Goal: Use online tool/utility: Utilize a website feature to perform a specific function

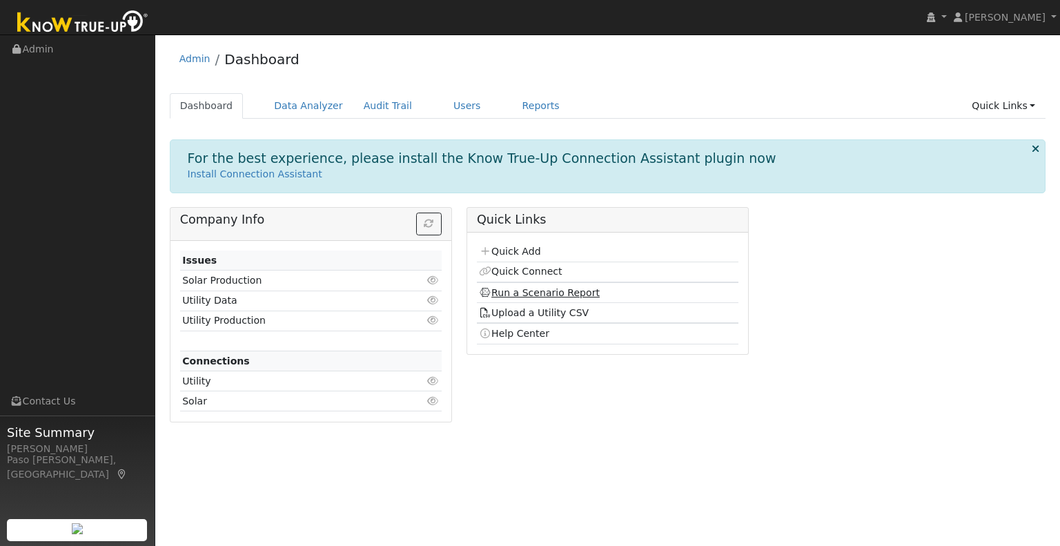
click at [520, 295] on link "Run a Scenario Report" at bounding box center [539, 292] width 121 height 11
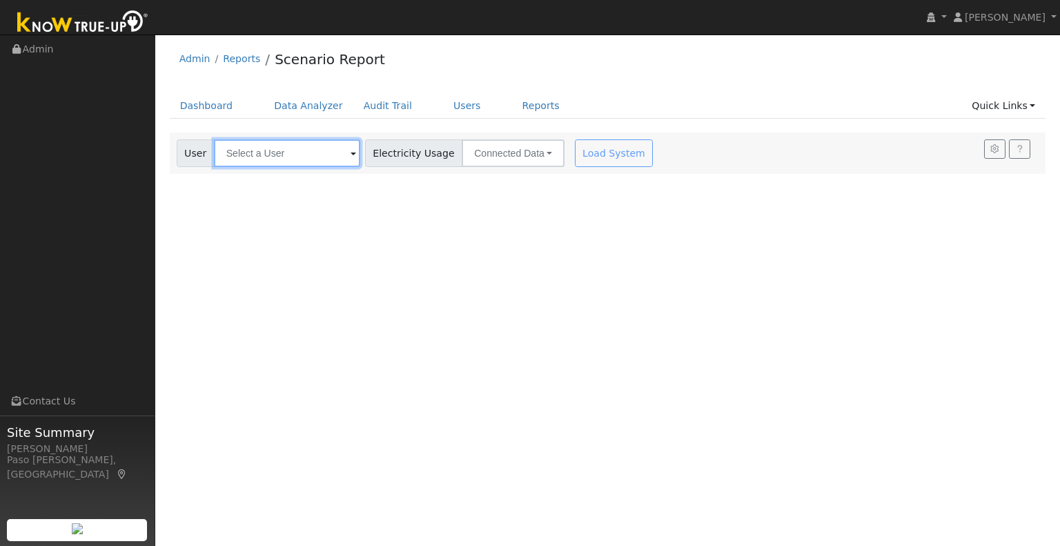
click at [312, 157] on input "text" at bounding box center [287, 153] width 146 height 28
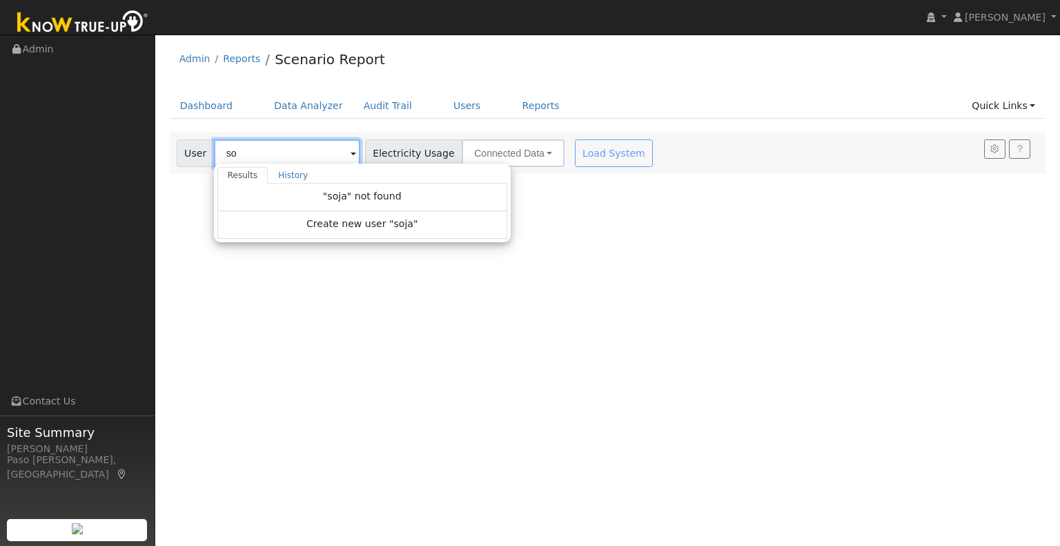
type input "s"
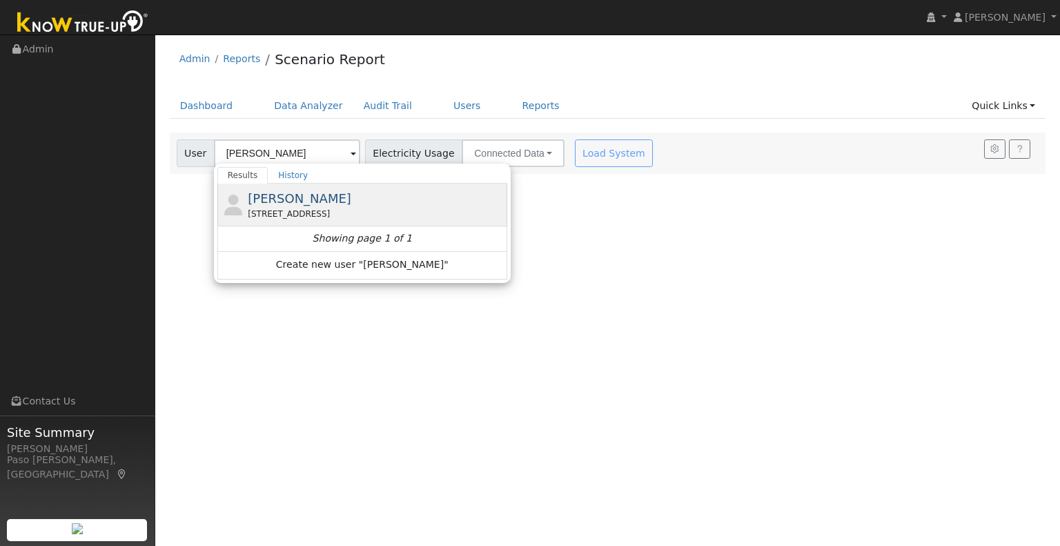
click at [298, 193] on span "[PERSON_NAME]" at bounding box center [300, 198] width 104 height 14
type input "[PERSON_NAME]"
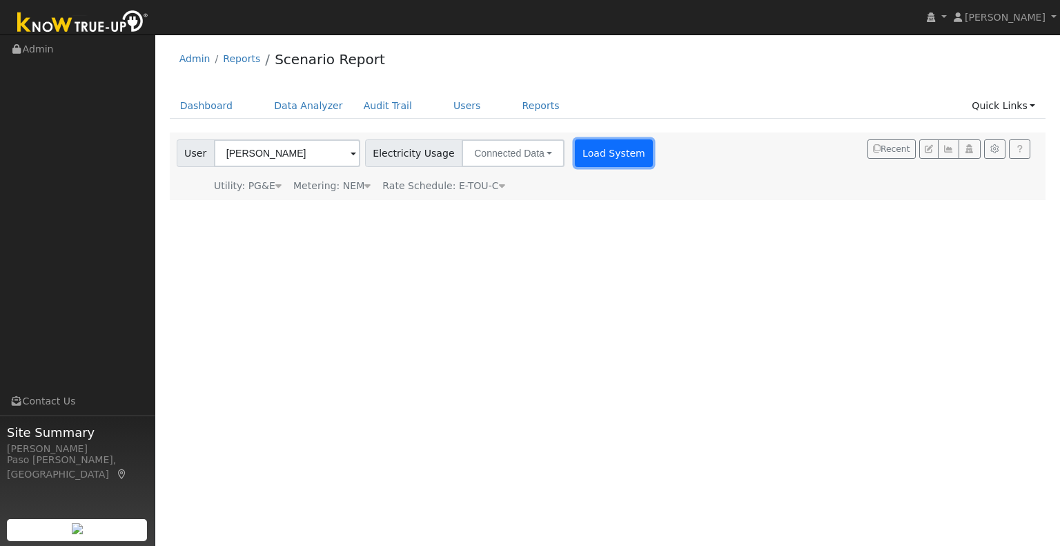
click at [593, 146] on button "Load System" at bounding box center [614, 153] width 79 height 28
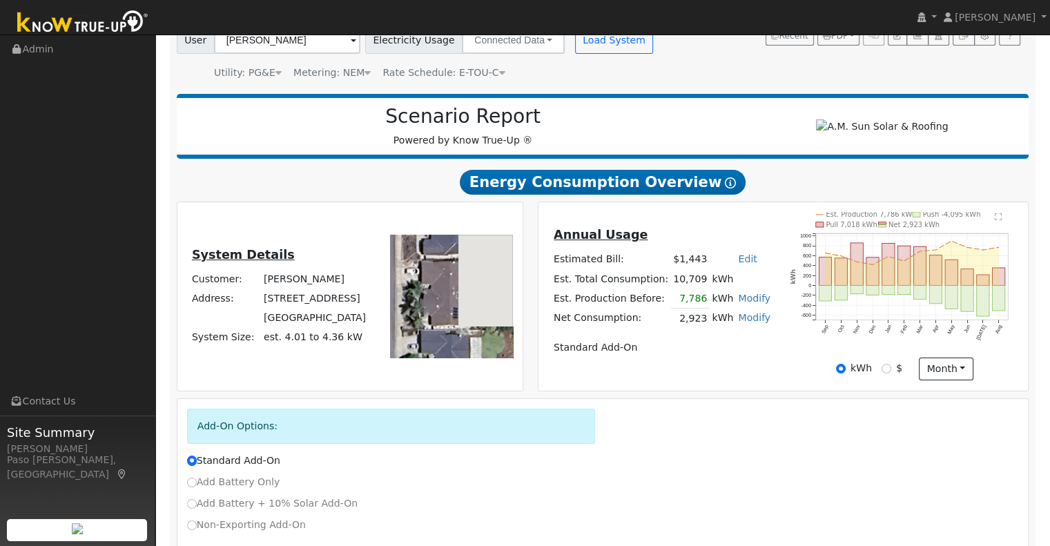
scroll to position [199, 0]
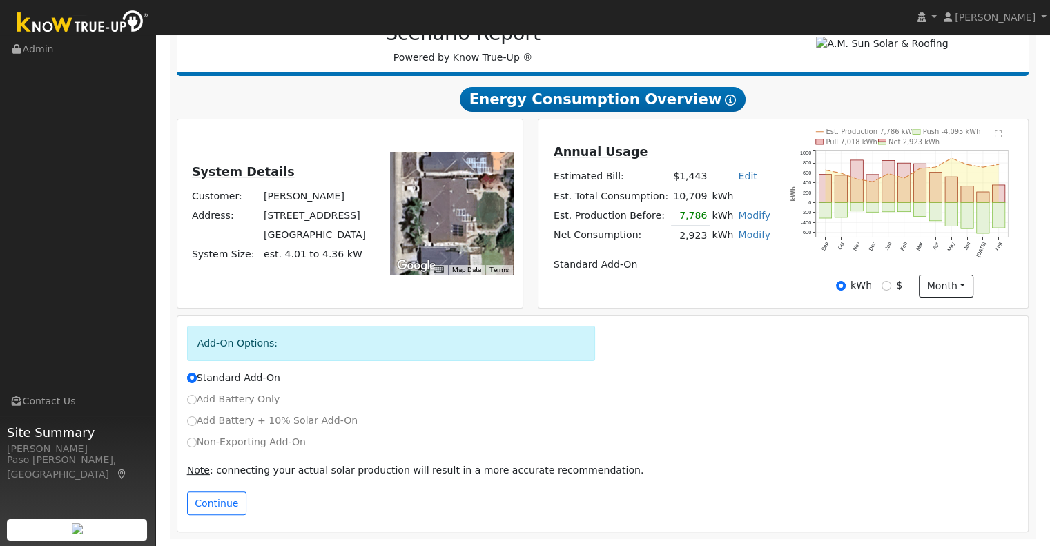
click at [207, 438] on label "Non-Exporting Add-On" at bounding box center [246, 442] width 119 height 14
click at [197, 438] on input "Non-Exporting Add-On" at bounding box center [192, 442] width 10 height 10
radio input "true"
radio input "false"
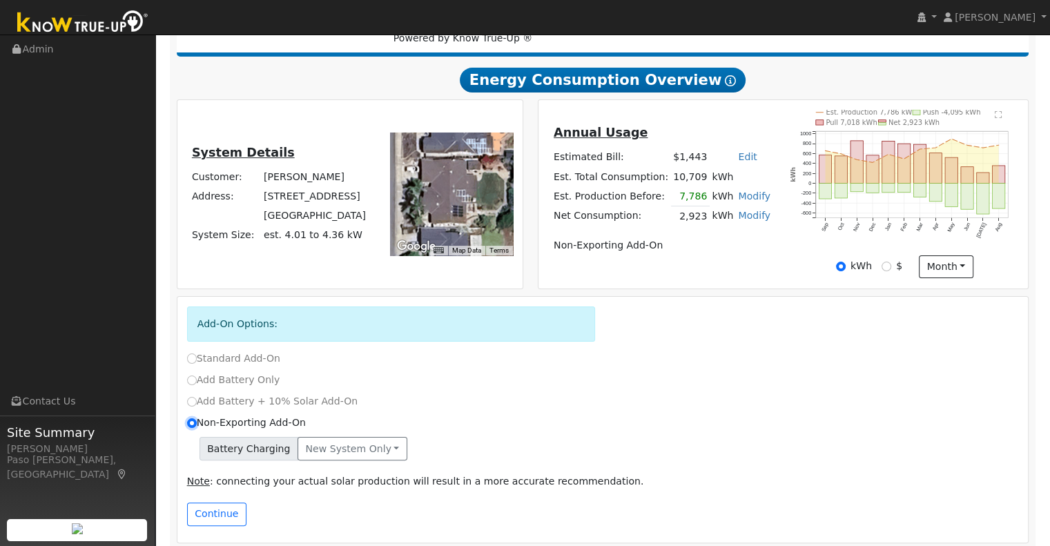
scroll to position [229, 0]
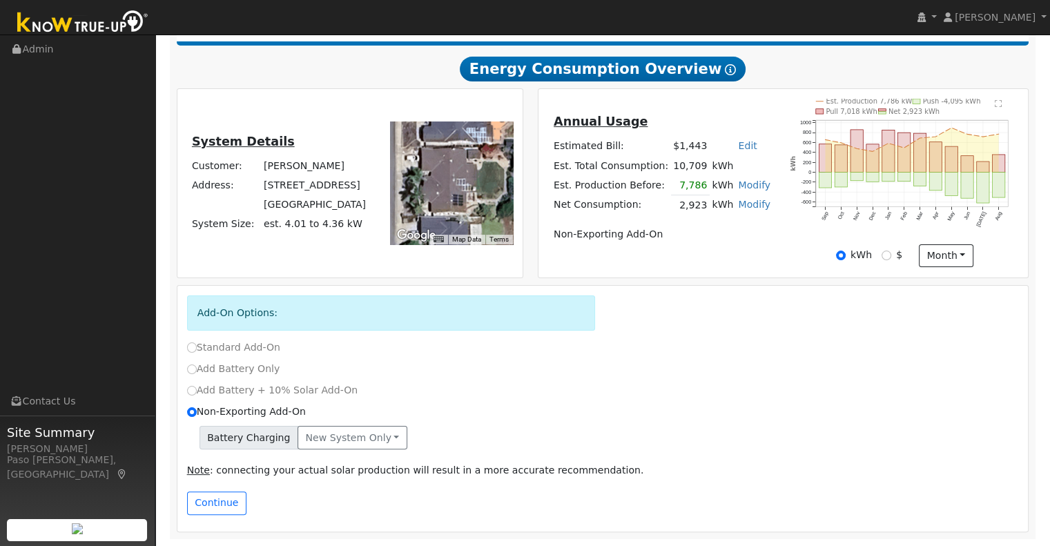
click at [317, 452] on div "Battery Charging New system only New system only Both systems" at bounding box center [602, 441] width 846 height 30
click at [325, 449] on div "Battery Charging New system only New system only Both systems" at bounding box center [602, 441] width 846 height 30
click at [335, 447] on button "New system only" at bounding box center [352, 437] width 110 height 23
click at [424, 449] on div "Battery Charging New system only New system only Both systems" at bounding box center [603, 437] width 832 height 23
click at [200, 513] on button "Continue" at bounding box center [216, 502] width 59 height 23
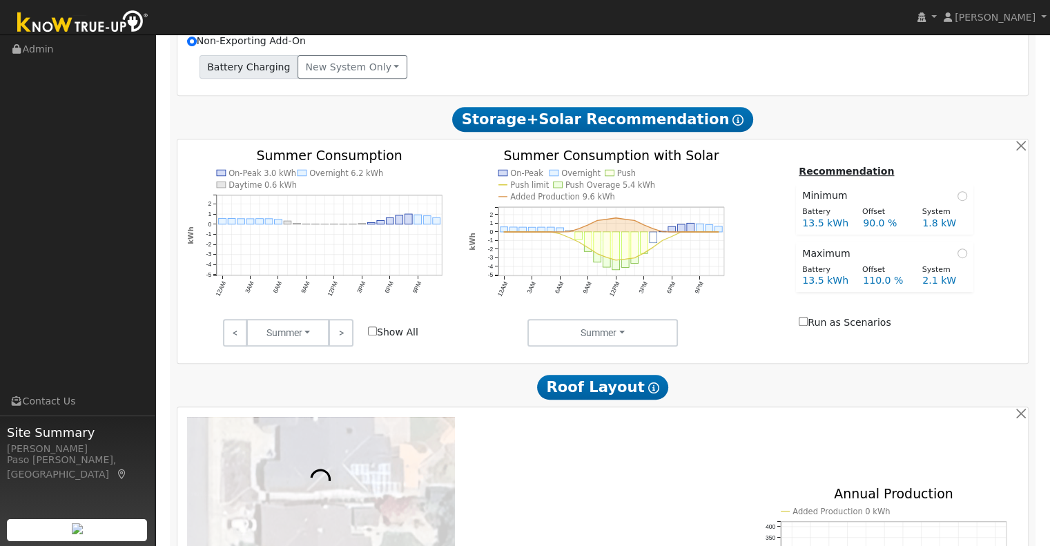
scroll to position [596, 0]
click at [1024, 159] on div "On-Peak 3.0 kWh Overnight 6.2 kWh Daytime 0.6 kWh 12AM 3AM 6AM 9AM 12PM 3PM 6PM…" at bounding box center [602, 248] width 846 height 197
click at [1021, 152] on button "button" at bounding box center [1020, 146] width 14 height 14
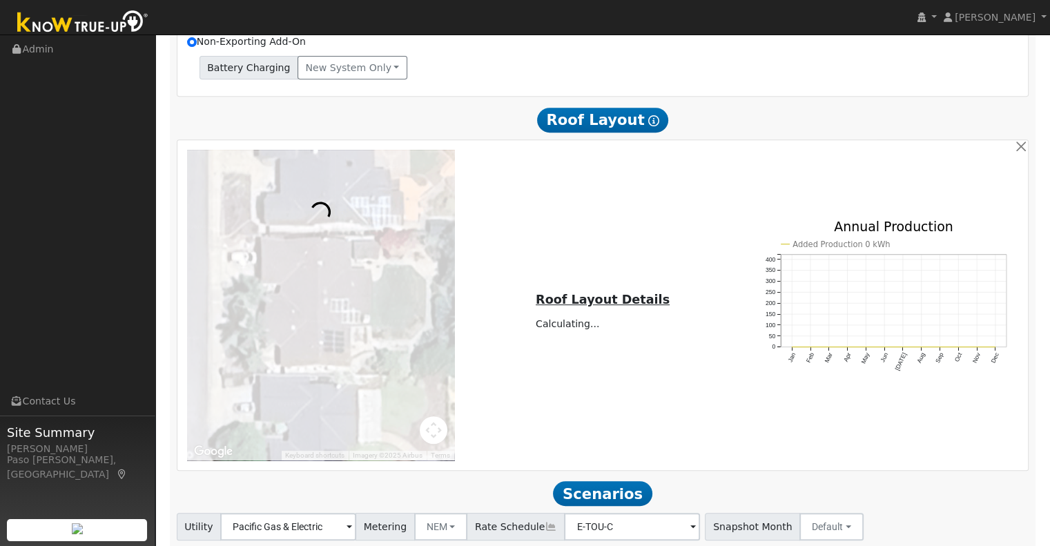
click at [1021, 158] on div "To navigate the map with touch gestures double-tap and hold your finger on the …" at bounding box center [602, 305] width 846 height 311
click at [1021, 154] on button "button" at bounding box center [1020, 146] width 14 height 14
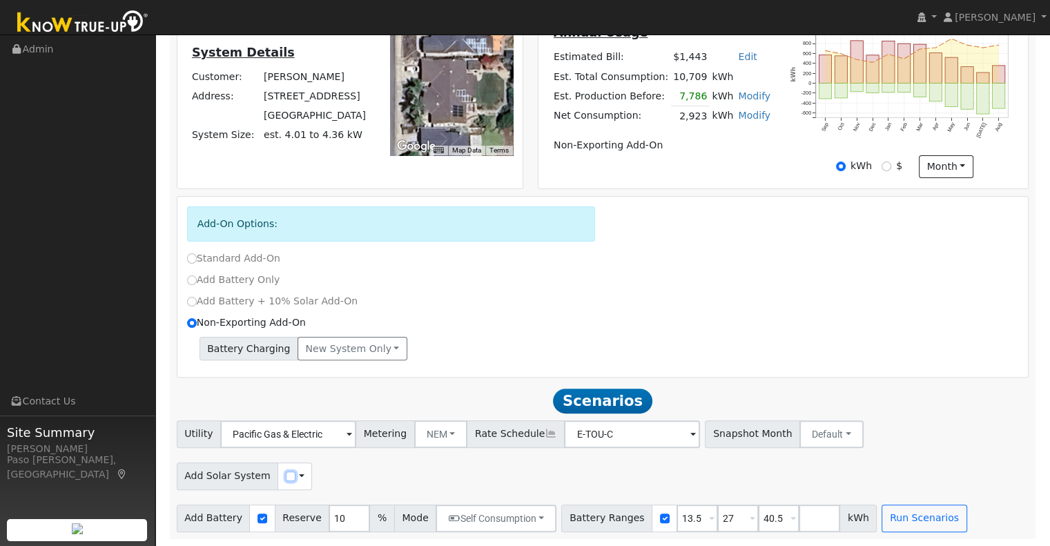
click at [286, 476] on input "checkbox" at bounding box center [291, 476] width 10 height 10
checkbox input "true"
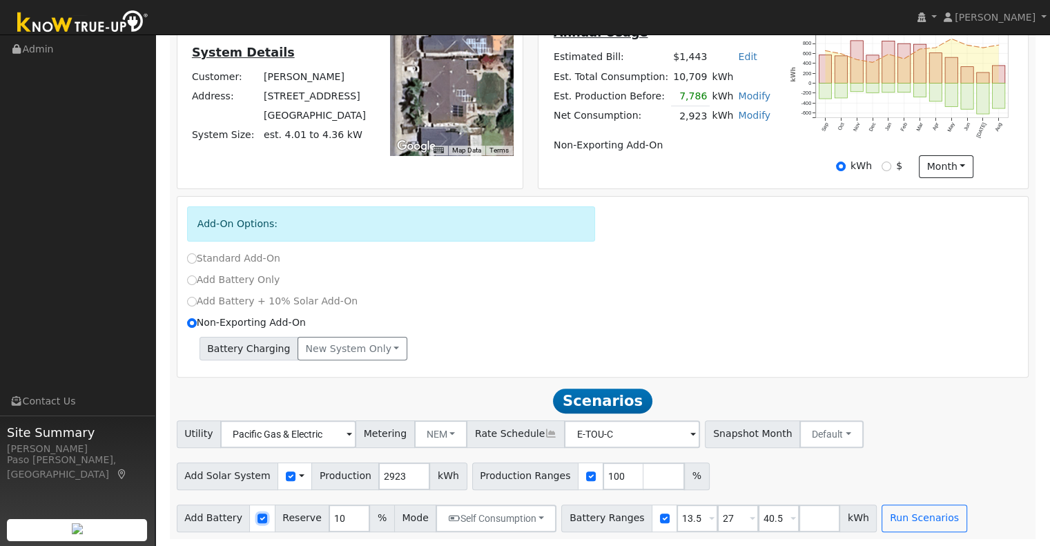
click at [257, 518] on input "checkbox" at bounding box center [262, 518] width 10 height 10
checkbox input "false"
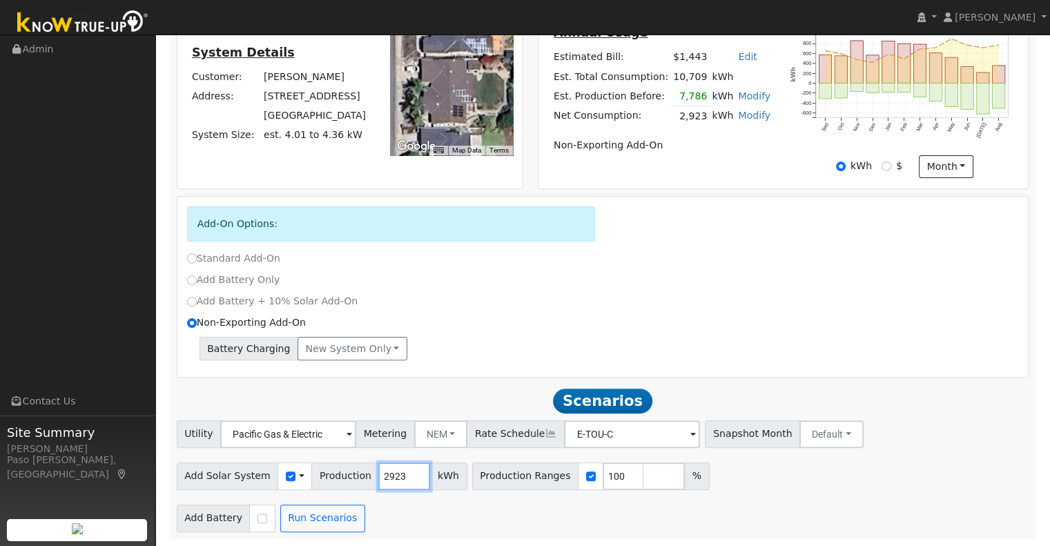
drag, startPoint x: 387, startPoint y: 477, endPoint x: 337, endPoint y: 475, distance: 50.4
click at [337, 475] on div "Add Solar System Use CSV Data Production 2923 kWh" at bounding box center [322, 476] width 291 height 28
type input "3759"
click at [324, 524] on button "Run Scenarios" at bounding box center [322, 518] width 85 height 28
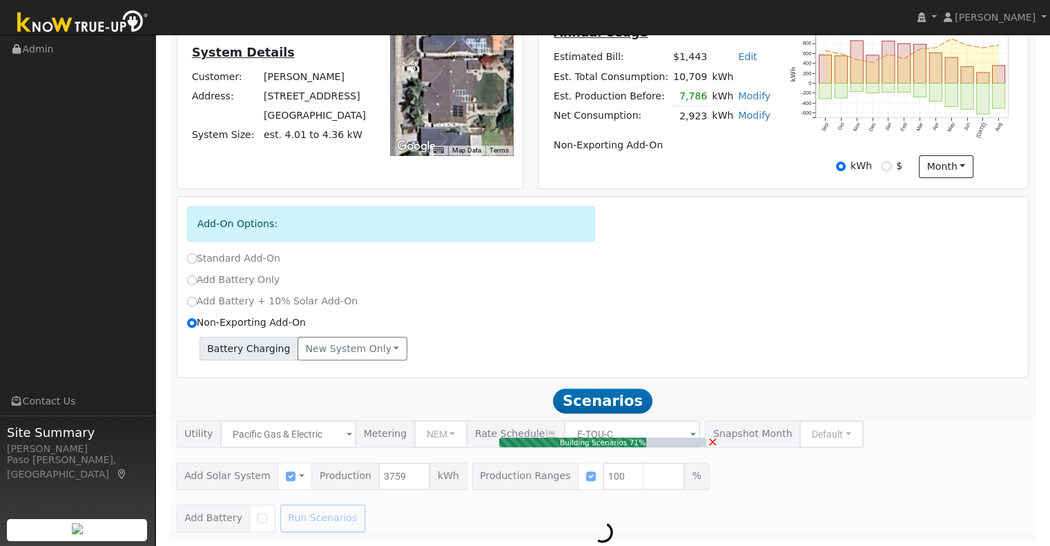
type input "2.5"
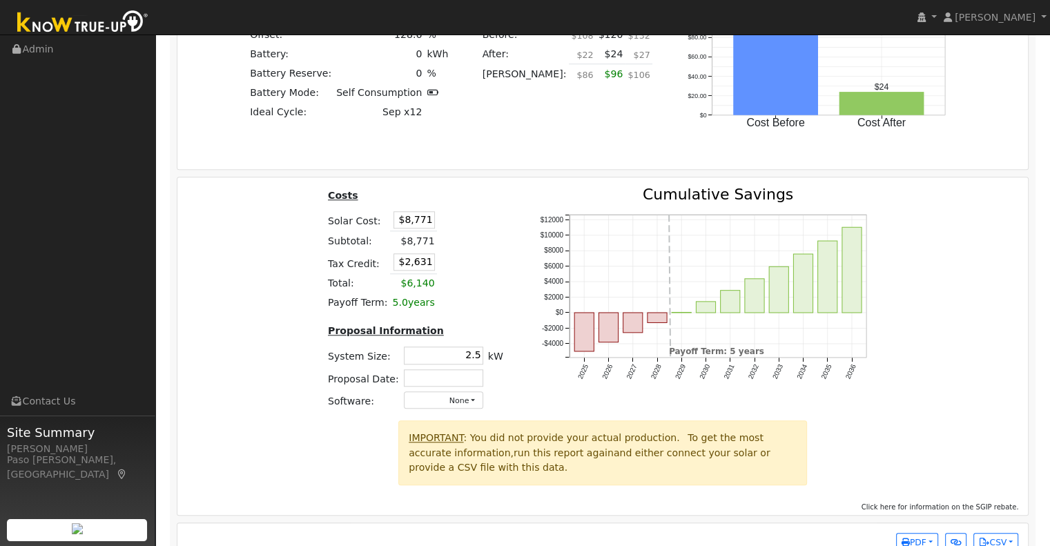
scroll to position [1286, 0]
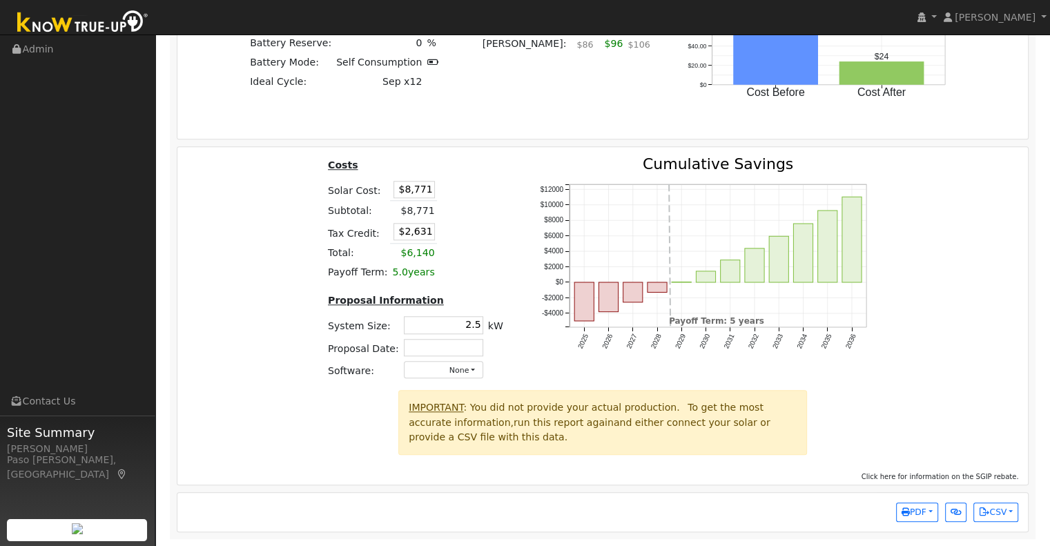
drag, startPoint x: 406, startPoint y: 193, endPoint x: 545, endPoint y: 196, distance: 139.4
click at [516, 195] on div "Costs Solar Cost: $8,771 Subtotal: $8,771 Tax Credit: $2,631 Total: $6,140 Payo…" at bounding box center [603, 273] width 860 height 233
type input "$12,230"
type input "$3,669"
click at [283, 265] on div "Costs Solar Cost: $12,230 Subtotal: $8,771 Tax Credit: $3,669 Total: $6,140 Pay…" at bounding box center [603, 273] width 860 height 233
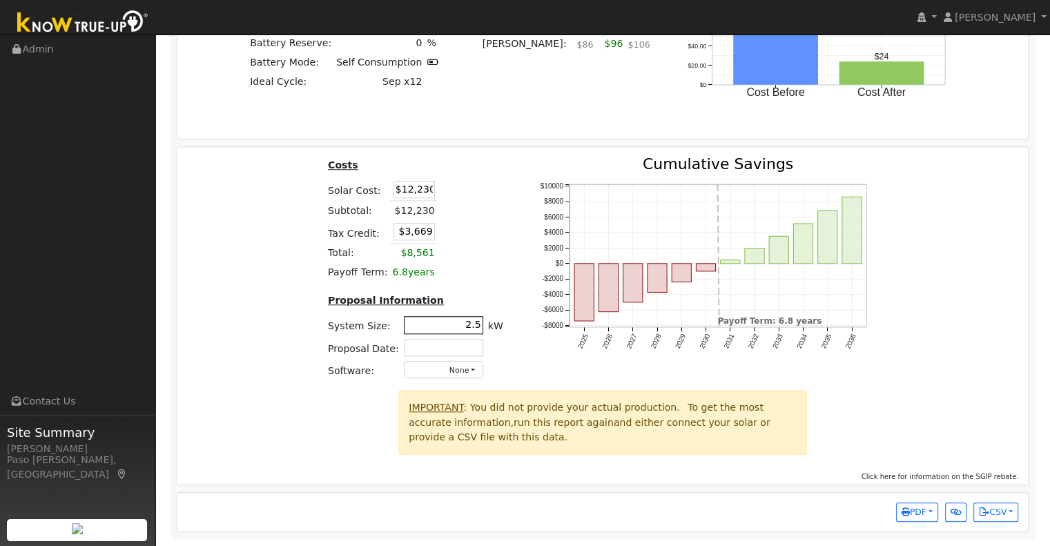
click at [473, 326] on input "2.5" at bounding box center [443, 324] width 79 height 17
type input "2.6"
click at [966, 296] on div "Costs Solar Cost: $12,230 Subtotal: $12,230 Tax Credit: $3,669 Total: $8,561 Pa…" at bounding box center [603, 273] width 860 height 233
click at [918, 509] on span "PDF" at bounding box center [913, 512] width 25 height 10
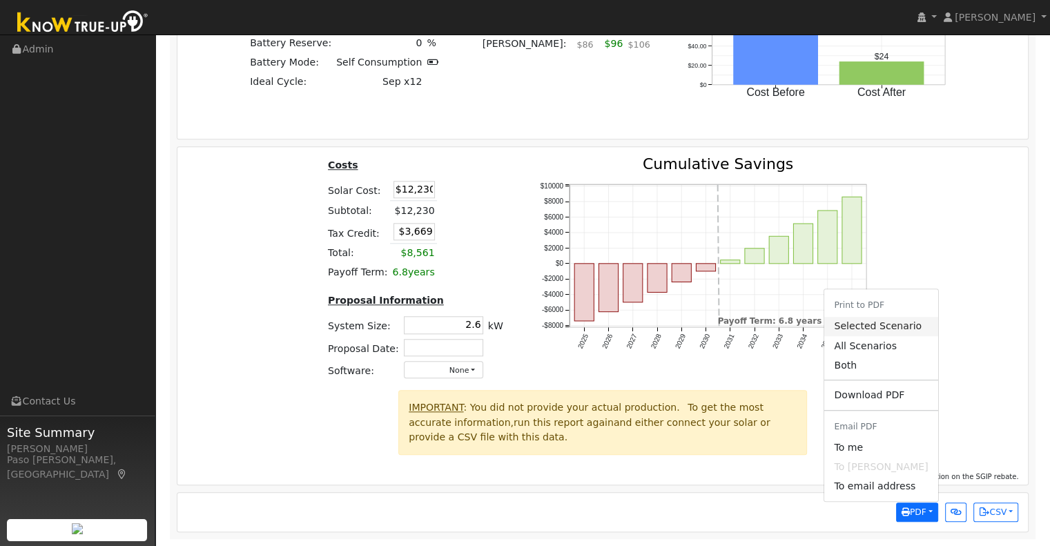
click at [899, 321] on link "Selected Scenario" at bounding box center [880, 326] width 113 height 19
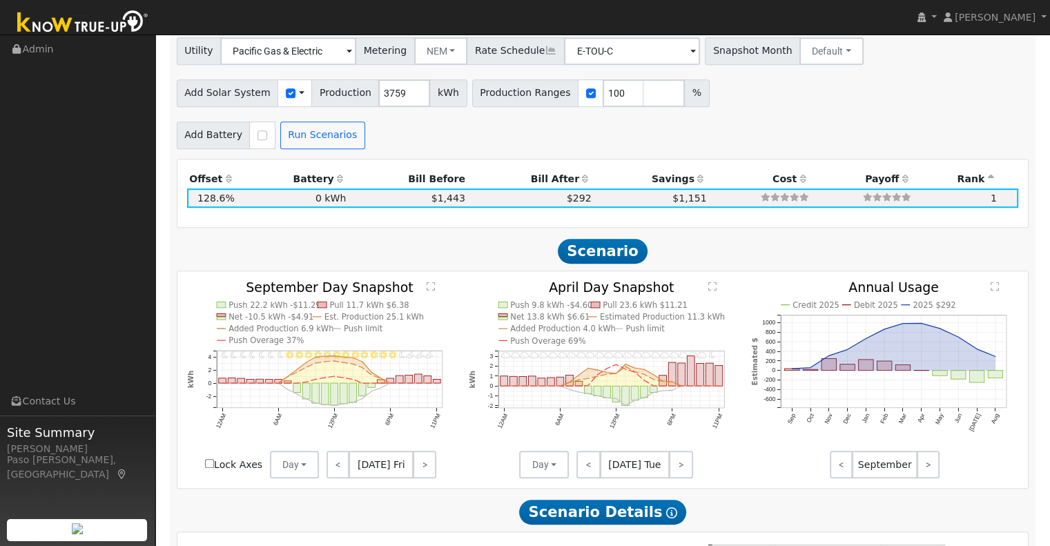
scroll to position [667, 0]
